Goal: Task Accomplishment & Management: Manage account settings

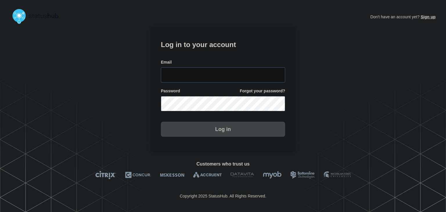
type input "amanda.mckeehan@conexon.us"
click at [203, 133] on button "Log in" at bounding box center [223, 129] width 124 height 15
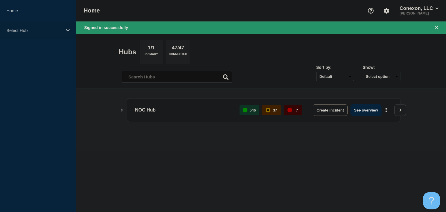
click at [62, 32] on div "Select Hub" at bounding box center [38, 31] width 76 height 18
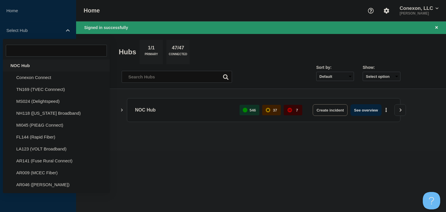
click at [42, 61] on div "NOC Hub" at bounding box center [56, 66] width 107 height 12
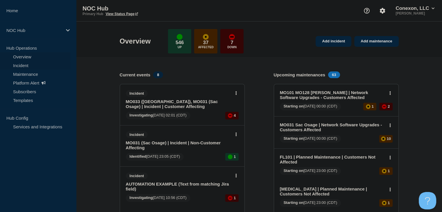
click at [30, 67] on link "Incident" at bounding box center [35, 65] width 70 height 9
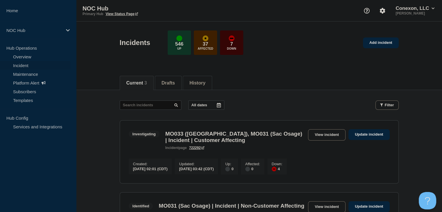
scroll to position [29, 0]
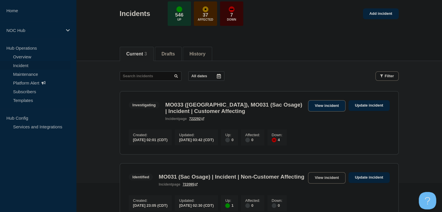
click at [337, 106] on link "View incident" at bounding box center [326, 105] width 37 height 11
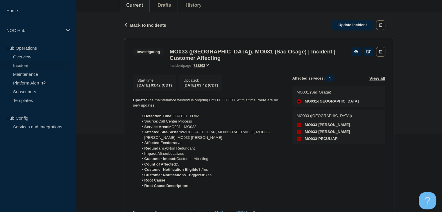
scroll to position [87, 0]
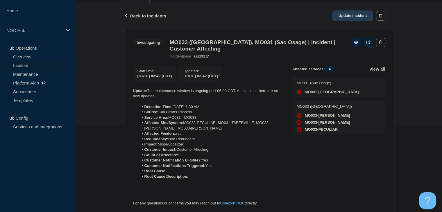
click at [353, 14] on link "Update incident" at bounding box center [352, 15] width 41 height 11
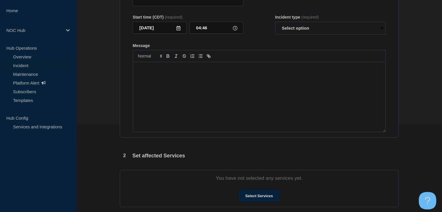
type input "MO033 ([GEOGRAPHIC_DATA]), MO031 (Sac Osage) | Incident | Customer Affecting"
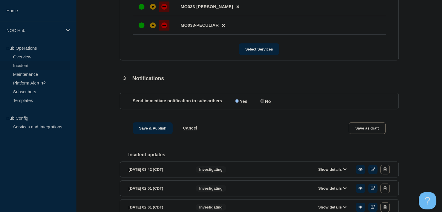
scroll to position [390, 0]
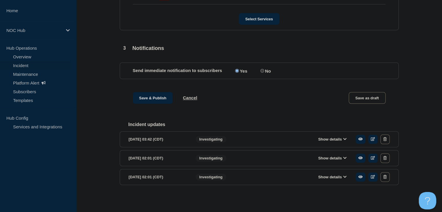
click at [326, 139] on button "Show details" at bounding box center [332, 139] width 32 height 5
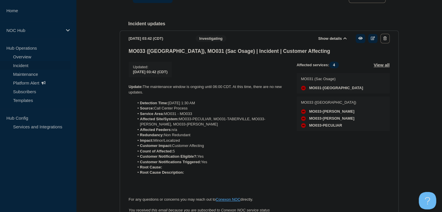
scroll to position [535, 0]
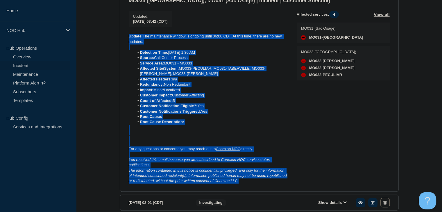
drag, startPoint x: 249, startPoint y: 190, endPoint x: 128, endPoint y: 41, distance: 191.3
click at [129, 41] on div "Update: The maintenance window is ongoing until 06:00 CDT. At this time, there …" at bounding box center [208, 109] width 159 height 150
copy div "Update: The maintenance window is ongoing until 06:00 CDT. At this time, there …"
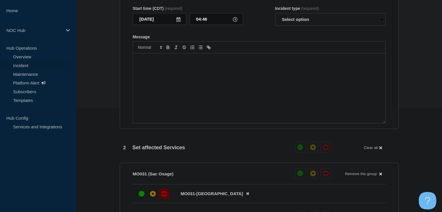
scroll to position [70, 0]
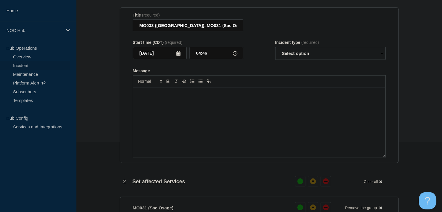
click at [157, 110] on div "Message" at bounding box center [259, 122] width 252 height 70
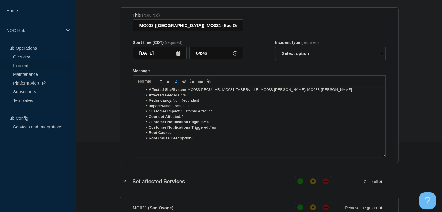
scroll to position [0, 0]
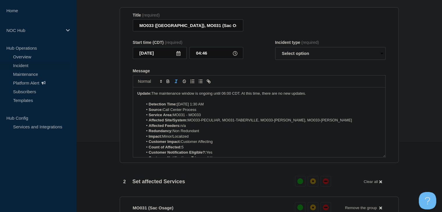
click at [184, 150] on li "Count of Affected: 5" at bounding box center [262, 147] width 238 height 5
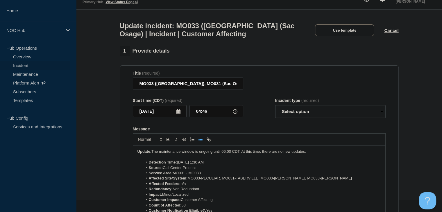
click at [313, 154] on p "Update: The maintenance window is ongoing until 06:00 CDT. At this time, there …" at bounding box center [259, 151] width 244 height 5
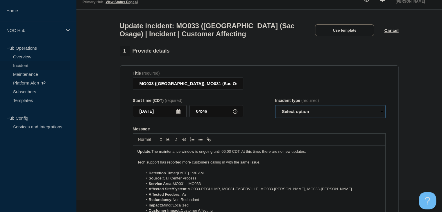
click at [302, 117] on select "Select option Investigating Identified Monitoring Resolved" at bounding box center [330, 111] width 110 height 13
click at [259, 129] on form "Title (required) MO033 (Osage Valley), MO031 (Sac Osage) | Incident | Customer …" at bounding box center [259, 143] width 253 height 145
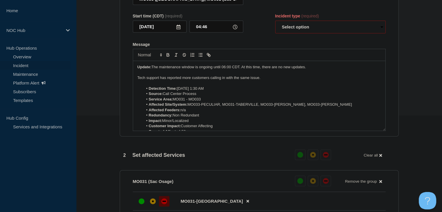
scroll to position [87, 0]
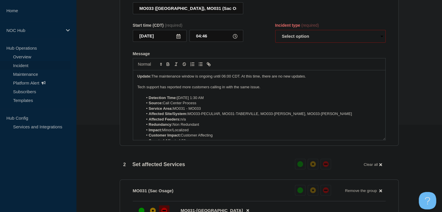
click at [296, 39] on select "Select option Investigating Identified Monitoring Resolved" at bounding box center [330, 36] width 110 height 13
select select "monitoring"
click at [275, 33] on select "Select option Investigating Identified Monitoring Resolved" at bounding box center [330, 36] width 110 height 13
click at [276, 52] on form "Title (required) MO033 (Osage Valley), MO031 (Sac Osage) | Incident | Customer …" at bounding box center [259, 68] width 253 height 145
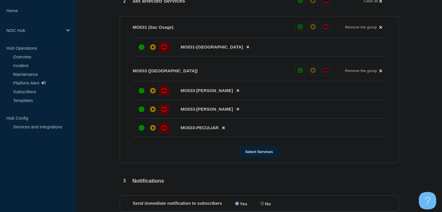
scroll to position [320, 0]
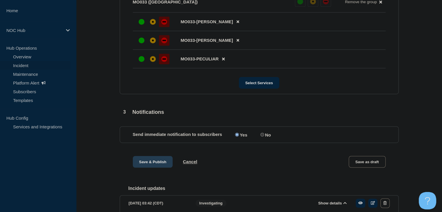
click at [152, 168] on button "Save & Publish" at bounding box center [153, 162] width 40 height 12
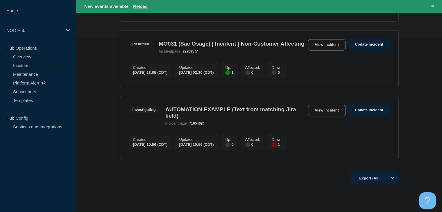
scroll to position [29, 0]
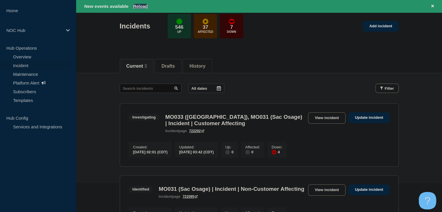
click at [143, 6] on button "Reload" at bounding box center [140, 6] width 15 height 5
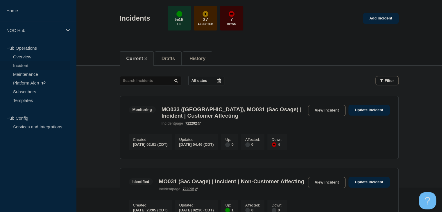
scroll to position [0, 0]
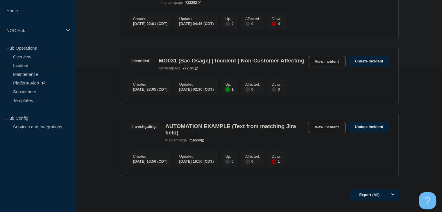
scroll to position [29, 0]
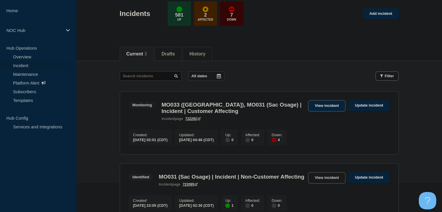
click at [330, 103] on link "View incident" at bounding box center [326, 105] width 37 height 11
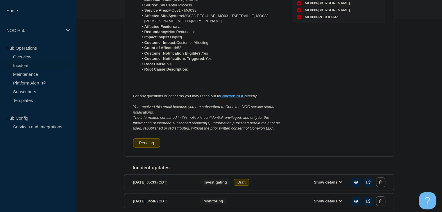
scroll to position [249, 0]
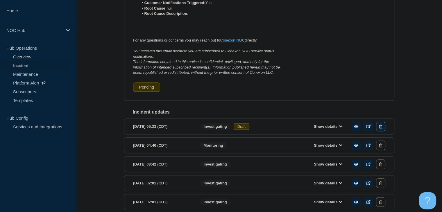
click at [382, 131] on button "button" at bounding box center [380, 127] width 9 height 10
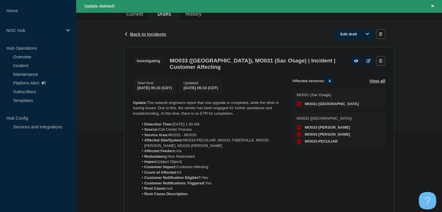
scroll to position [0, 0]
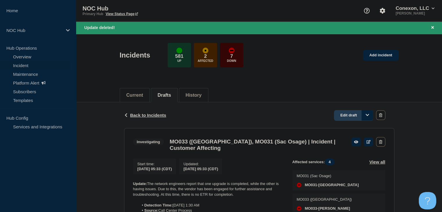
click at [344, 114] on link "Edit draft" at bounding box center [353, 115] width 39 height 11
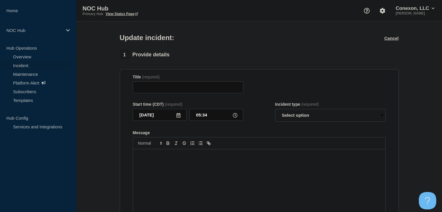
type input "MO033 ([GEOGRAPHIC_DATA]), MO031 (Sac Osage) | Incident | Customer Affecting"
type input "05:33"
select select "investigating"
radio input "false"
radio input "true"
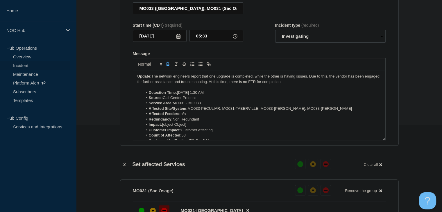
scroll to position [29, 0]
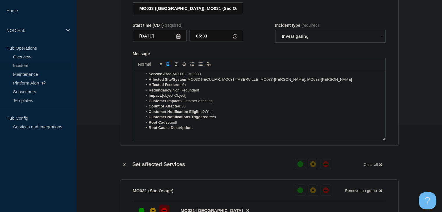
click at [193, 87] on li "Affected Feeders: n/a" at bounding box center [262, 84] width 238 height 5
drag, startPoint x: 191, startPoint y: 100, endPoint x: 163, endPoint y: 100, distance: 28.2
click at [163, 98] on li "Impact: [object Object]" at bounding box center [262, 95] width 238 height 5
click at [180, 129] on strong "Root Cause Description:" at bounding box center [171, 128] width 44 height 4
click at [180, 125] on li "Root Cause: null" at bounding box center [262, 122] width 238 height 5
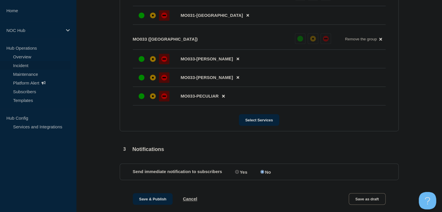
scroll to position [304, 0]
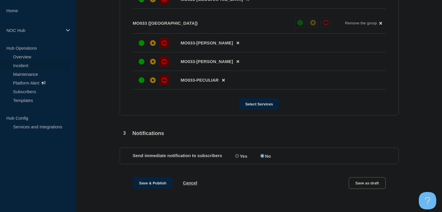
click at [237, 157] on input "Yes" at bounding box center [237, 156] width 4 height 4
radio input "true"
radio input "false"
click at [157, 186] on button "Save & Publish" at bounding box center [153, 183] width 40 height 12
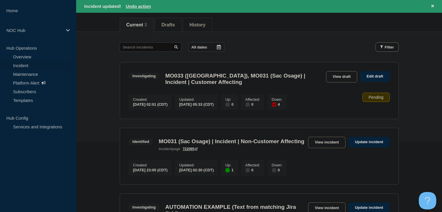
scroll to position [87, 0]
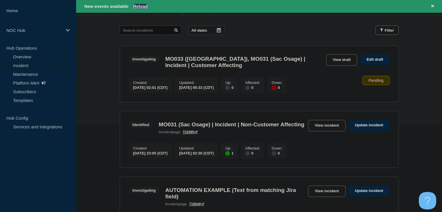
click at [144, 6] on button "Reload" at bounding box center [140, 6] width 15 height 5
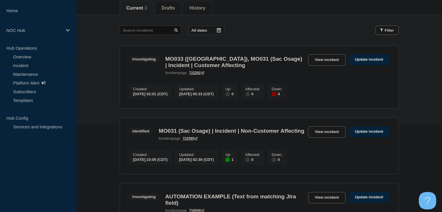
scroll to position [75, 0]
click at [336, 133] on link "View incident" at bounding box center [326, 132] width 37 height 11
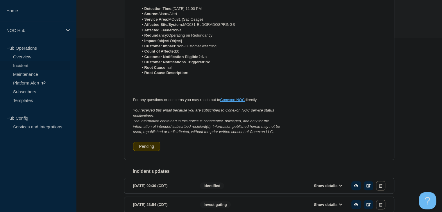
scroll to position [87, 0]
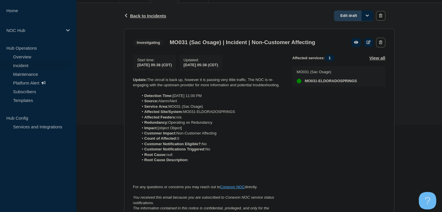
click at [343, 18] on link "Edit draft" at bounding box center [353, 15] width 39 height 11
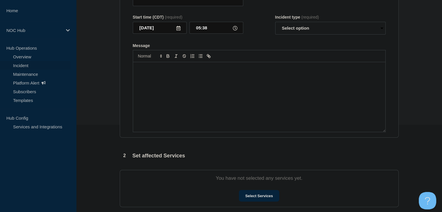
type input "MO031 (Sac Osage) | Incident | Non-Customer Affecting"
select select "investigating"
radio input "false"
radio input "true"
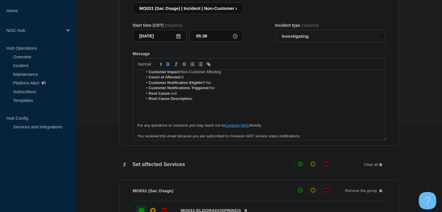
scroll to position [29, 0]
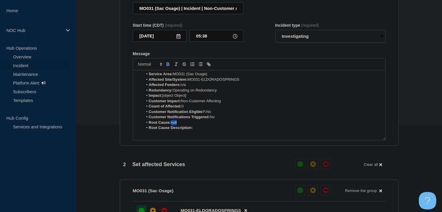
drag, startPoint x: 186, startPoint y: 127, endPoint x: 171, endPoint y: 125, distance: 14.4
click at [171, 125] on li "Root Cause: null" at bounding box center [262, 122] width 238 height 5
click at [216, 135] on p "Message" at bounding box center [259, 132] width 244 height 5
click at [210, 130] on li "Root Cause Description:" at bounding box center [262, 127] width 238 height 5
drag, startPoint x: 235, startPoint y: 132, endPoint x: 194, endPoint y: 132, distance: 40.7
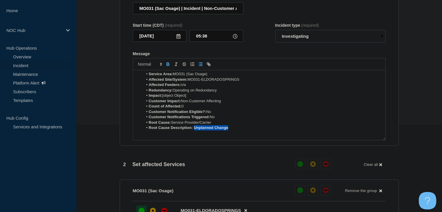
click at [194, 130] on li "Root Cause Description: Unplanned Change" at bounding box center [262, 127] width 238 height 5
click at [168, 67] on icon "Toggle bold text" at bounding box center [167, 64] width 5 height 5
click at [197, 125] on li "Root Cause: Service Provider/Carrier" at bounding box center [262, 122] width 238 height 5
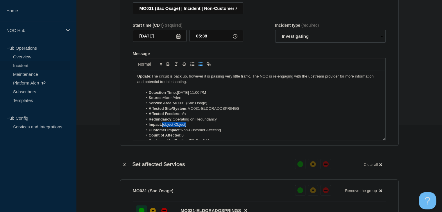
drag, startPoint x: 192, startPoint y: 129, endPoint x: 163, endPoint y: 129, distance: 28.5
click at [163, 127] on li "Impact: [object Object]" at bounding box center [262, 124] width 238 height 5
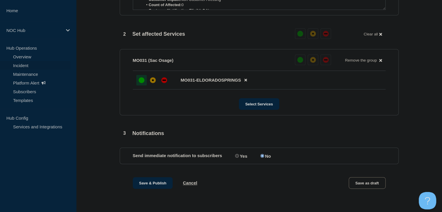
scroll to position [222, 0]
click at [239, 155] on label "Yes" at bounding box center [241, 156] width 14 height 6
click at [239, 155] on input "Yes" at bounding box center [237, 156] width 4 height 4
radio input "true"
radio input "false"
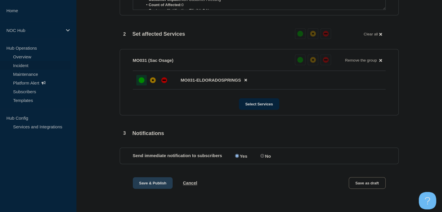
click at [156, 183] on button "Save & Publish" at bounding box center [153, 183] width 40 height 12
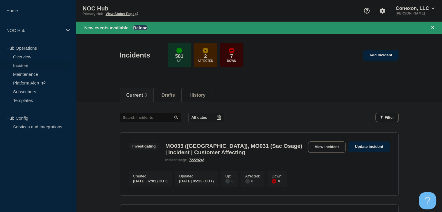
click at [140, 28] on button "Reload" at bounding box center [140, 27] width 15 height 5
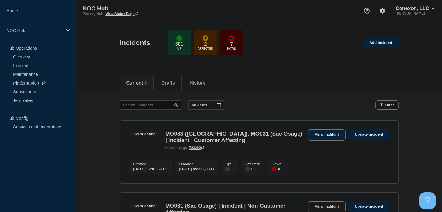
click at [327, 135] on link "View incident" at bounding box center [326, 134] width 37 height 11
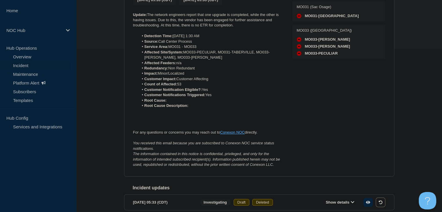
scroll to position [232, 0]
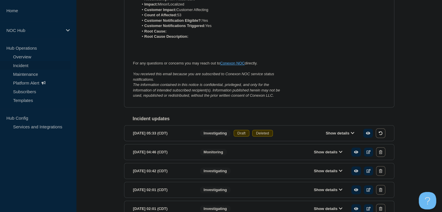
click at [284, 136] on div "Show details" at bounding box center [334, 133] width 104 height 10
click at [339, 136] on button "Show details" at bounding box center [340, 133] width 32 height 5
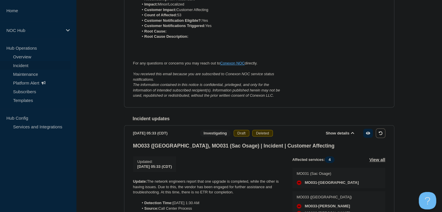
click at [351, 135] on icon at bounding box center [352, 133] width 3 height 4
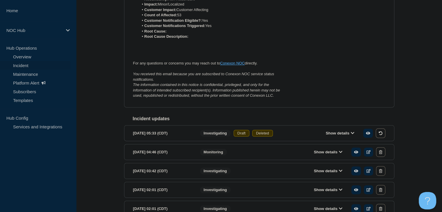
scroll to position [58, 0]
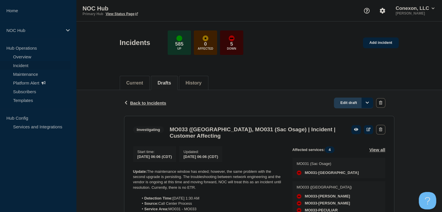
click at [352, 104] on link "Edit draft" at bounding box center [353, 103] width 39 height 11
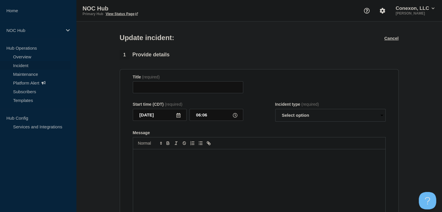
type input "MO033 ([GEOGRAPHIC_DATA]), MO031 (Sac Osage) | Incident | Customer Affecting"
select select "investigating"
radio input "false"
radio input "true"
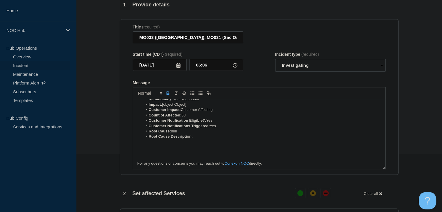
scroll to position [58, 0]
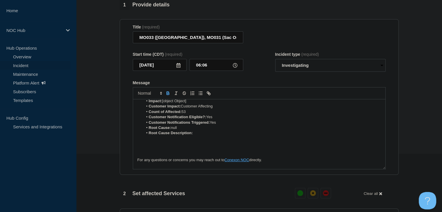
click at [190, 130] on li "Root Cause: null" at bounding box center [262, 127] width 238 height 5
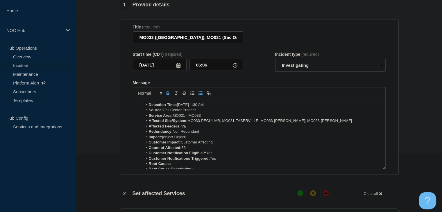
scroll to position [0, 0]
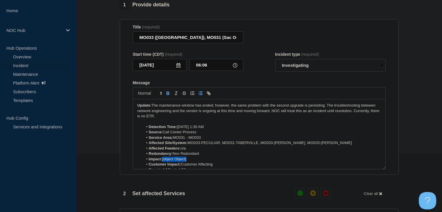
drag, startPoint x: 194, startPoint y: 164, endPoint x: 203, endPoint y: 172, distance: 12.7
click at [163, 162] on li "Impact: [object Object]" at bounding box center [262, 159] width 238 height 5
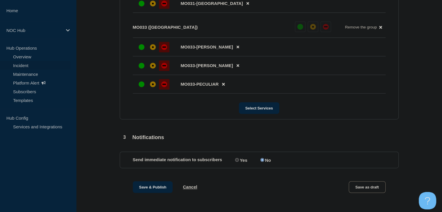
scroll to position [304, 0]
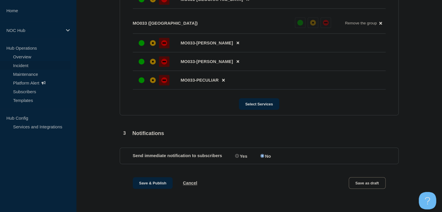
click at [237, 155] on input "Yes" at bounding box center [237, 156] width 4 height 4
radio input "true"
radio input "false"
click at [158, 180] on button "Save & Publish" at bounding box center [153, 183] width 40 height 12
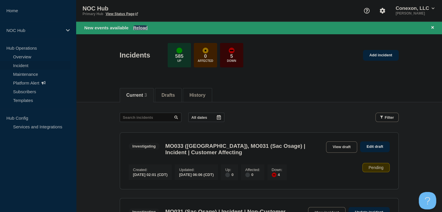
click at [147, 28] on button "Reload" at bounding box center [140, 27] width 15 height 5
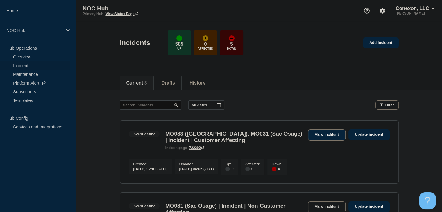
click at [323, 135] on link "View incident" at bounding box center [326, 134] width 37 height 11
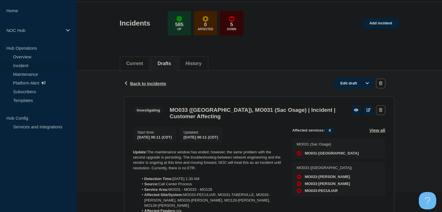
scroll to position [29, 0]
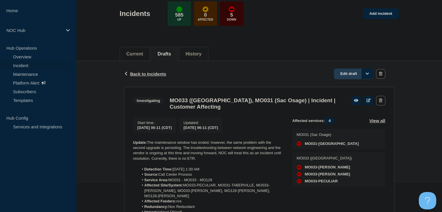
click at [346, 74] on link "Edit draft" at bounding box center [353, 74] width 39 height 11
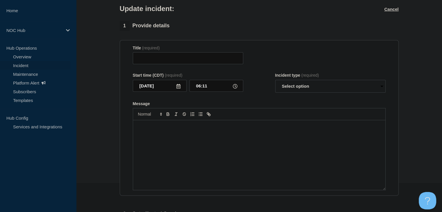
type input "MO033 ([GEOGRAPHIC_DATA]), MO031 (Sac Osage) | Incident | Customer Affecting"
select select "investigating"
radio input "false"
radio input "true"
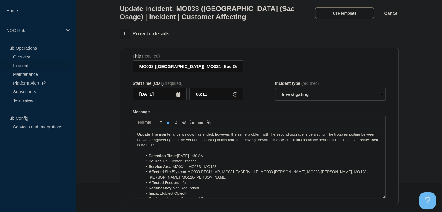
click at [179, 180] on li "Affected Site/System: MO033-PECULIAR, MO031-TABERVILLE, MO033-[PERSON_NAME], MO…" at bounding box center [262, 174] width 238 height 11
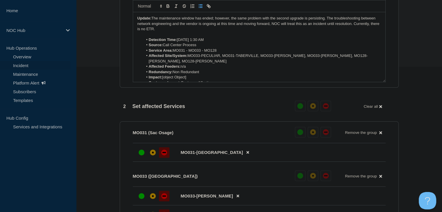
scroll to position [262, 0]
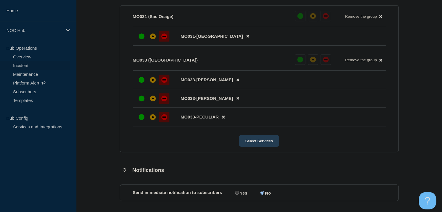
click at [246, 146] on button "Select Services" at bounding box center [259, 141] width 40 height 12
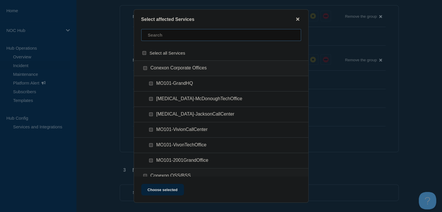
click at [179, 37] on input "text" at bounding box center [221, 35] width 160 height 12
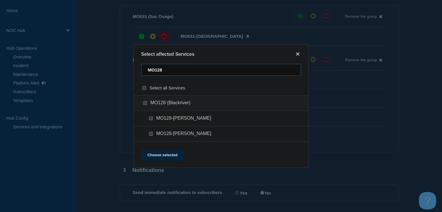
type input "MO128"
click at [152, 120] on input "MO128-Patterson checkbox" at bounding box center [151, 119] width 4 height 4
checkbox input "true"
click at [152, 135] on input "MO128-Silva checkbox" at bounding box center [151, 134] width 4 height 4
checkbox input "true"
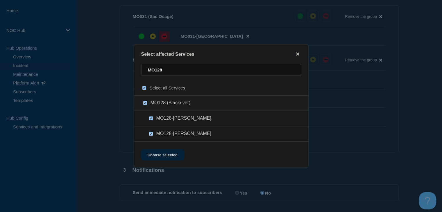
checkbox input "true"
click at [154, 157] on button "Choose selected" at bounding box center [162, 155] width 43 height 12
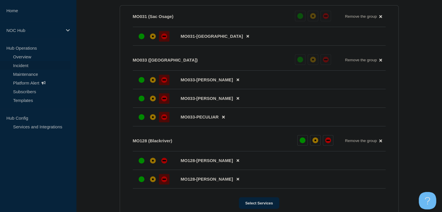
click at [162, 182] on div "down" at bounding box center [164, 179] width 6 height 6
click at [162, 166] on div at bounding box center [164, 161] width 10 height 10
click at [156, 185] on div at bounding box center [153, 179] width 10 height 10
click at [164, 182] on div "down" at bounding box center [164, 179] width 6 height 6
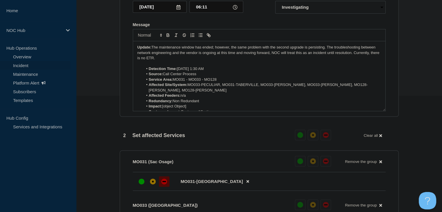
scroll to position [29, 0]
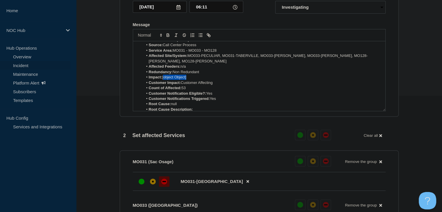
drag, startPoint x: 189, startPoint y: 82, endPoint x: 164, endPoint y: 83, distance: 25.9
click at [164, 80] on li "Impact: [object Object]" at bounding box center [262, 77] width 238 height 5
click at [191, 80] on li "Impact: [object Object]" at bounding box center [262, 77] width 238 height 5
drag, startPoint x: 194, startPoint y: 81, endPoint x: 162, endPoint y: 82, distance: 32.6
click at [162, 80] on li "Impact: [object Object]" at bounding box center [262, 77] width 238 height 5
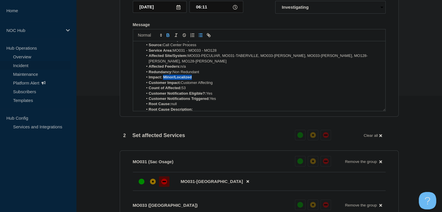
drag, startPoint x: 193, startPoint y: 82, endPoint x: 163, endPoint y: 82, distance: 30.5
click at [163, 80] on li "Impact: Minor/Localized" at bounding box center [262, 77] width 238 height 5
click at [170, 38] on icon "Toggle bold text" at bounding box center [167, 35] width 5 height 5
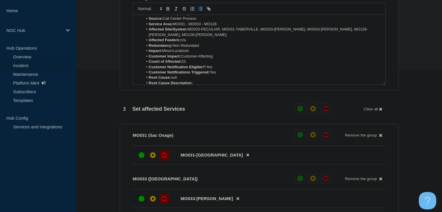
scroll to position [174, 0]
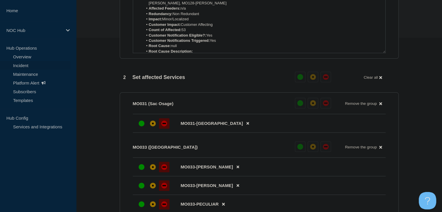
click at [182, 49] on li "Root Cause: null" at bounding box center [262, 45] width 238 height 5
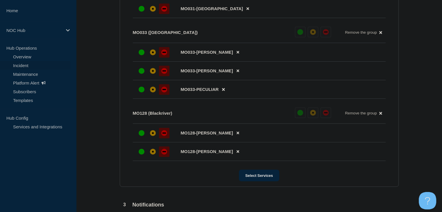
scroll to position [291, 0]
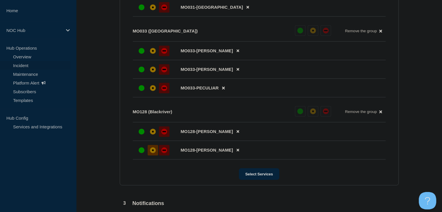
click at [152, 153] on div "affected" at bounding box center [153, 150] width 6 height 6
click at [151, 135] on div "affected" at bounding box center [153, 132] width 6 height 6
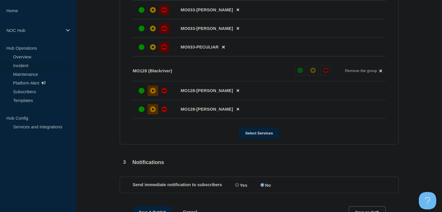
scroll to position [367, 0]
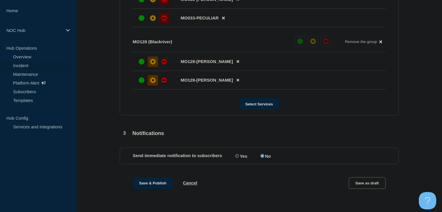
click at [236, 155] on input "Yes" at bounding box center [237, 156] width 4 height 4
radio input "true"
radio input "false"
click at [145, 180] on button "Save & Publish" at bounding box center [153, 183] width 40 height 12
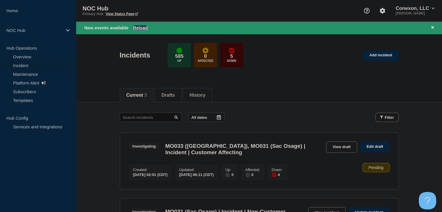
click at [141, 25] on button "Reload" at bounding box center [140, 27] width 15 height 5
